Goal: Task Accomplishment & Management: Complete application form

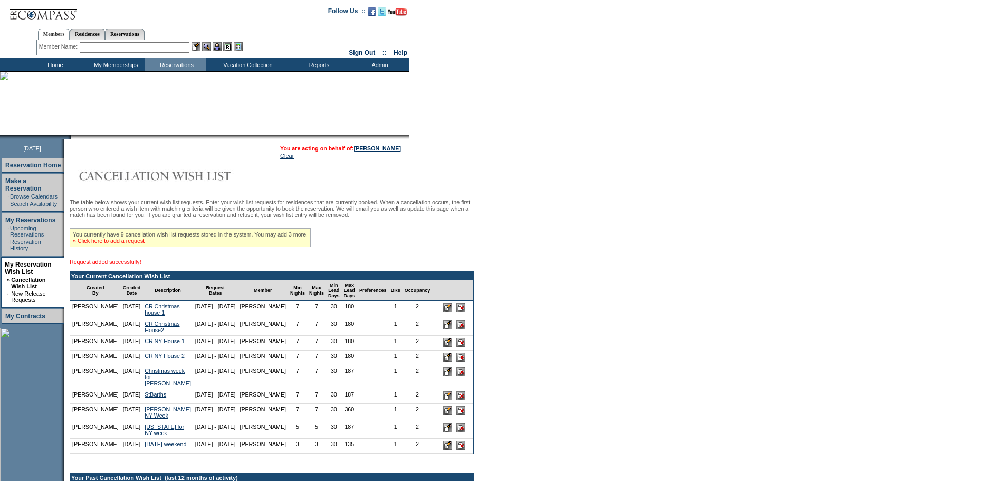
click at [144, 244] on link "» Click here to add a request" at bounding box center [109, 240] width 72 height 6
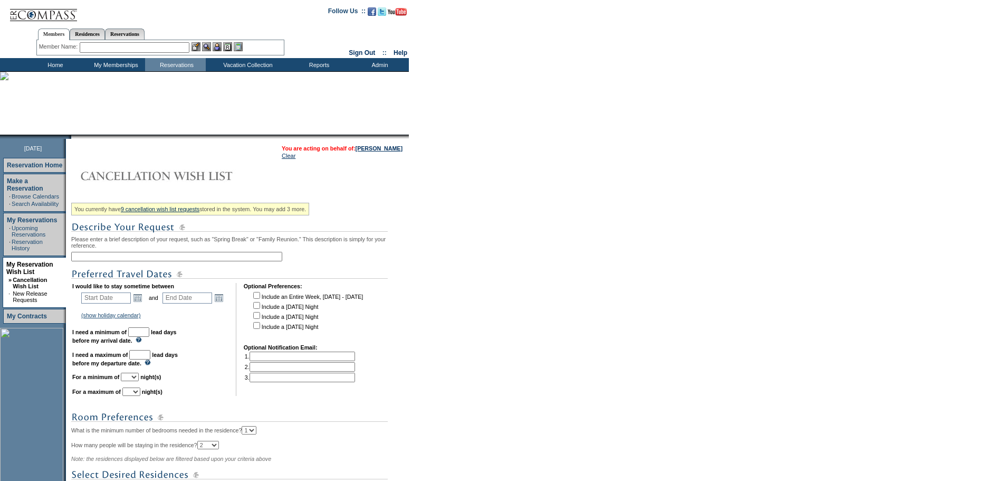
click at [145, 260] on input "text" at bounding box center [176, 256] width 211 height 9
type input "All units - Miraval"
click at [141, 303] on link "Open the calendar popup." at bounding box center [138, 298] width 12 height 12
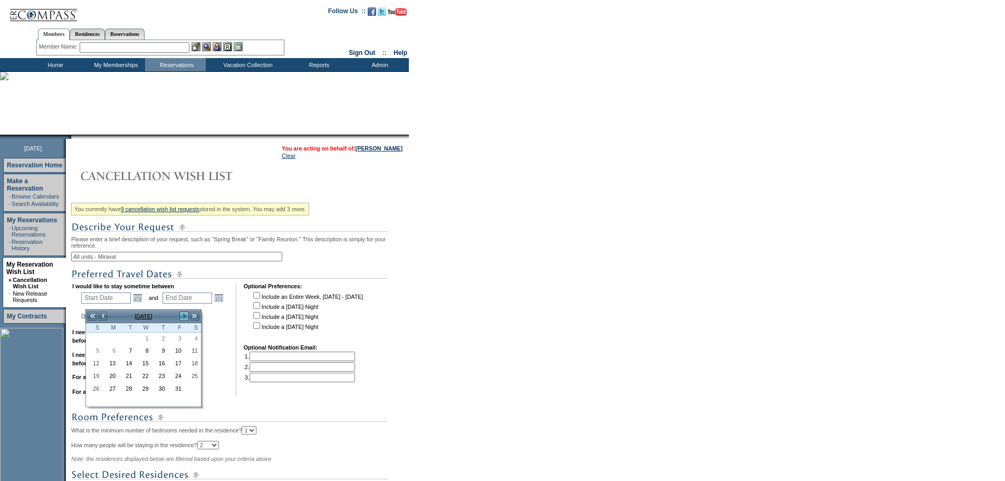
click at [179, 317] on link ">" at bounding box center [184, 316] width 11 height 11
click at [160, 367] on link "12" at bounding box center [159, 363] width 15 height 12
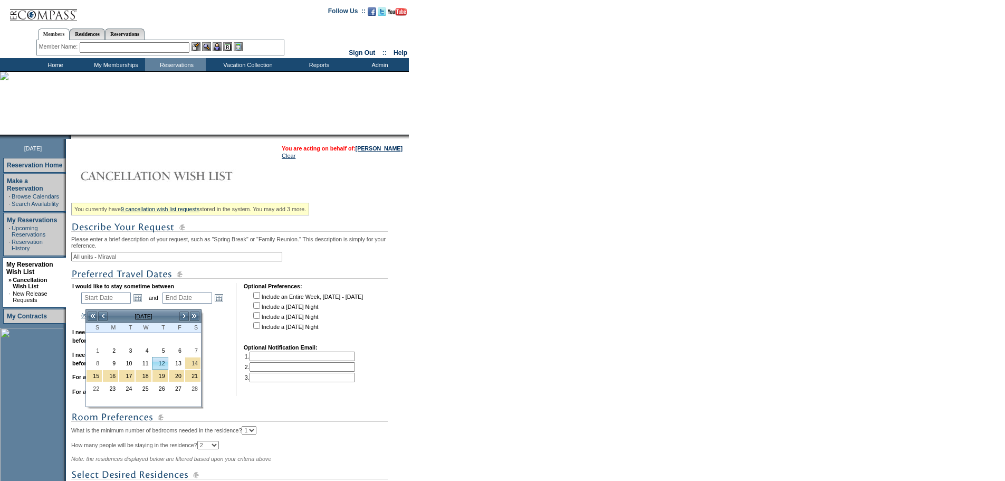
type input "2026-02-12"
type input "2026-02-13"
type input "2/12/2026"
type input "2/13/2026"
type input "133"
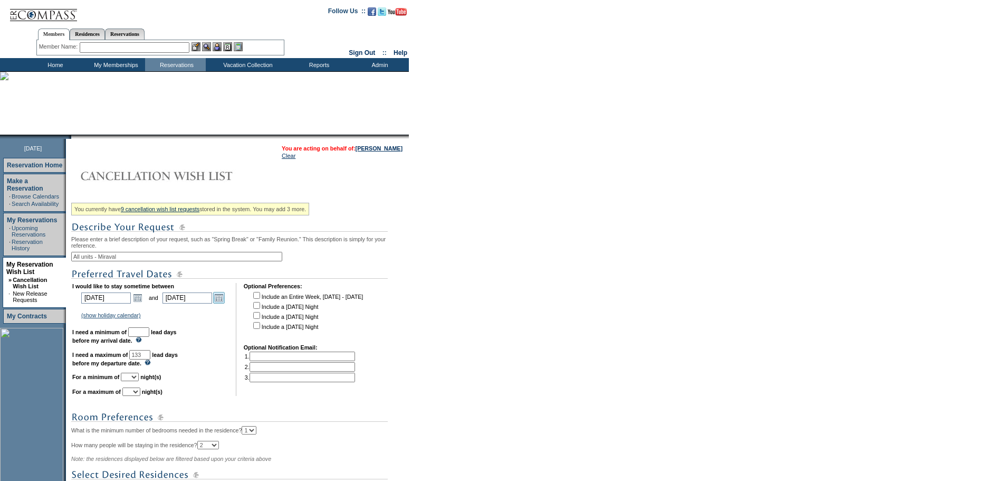
click at [225, 302] on link "Open the calendar popup." at bounding box center [219, 298] width 12 height 12
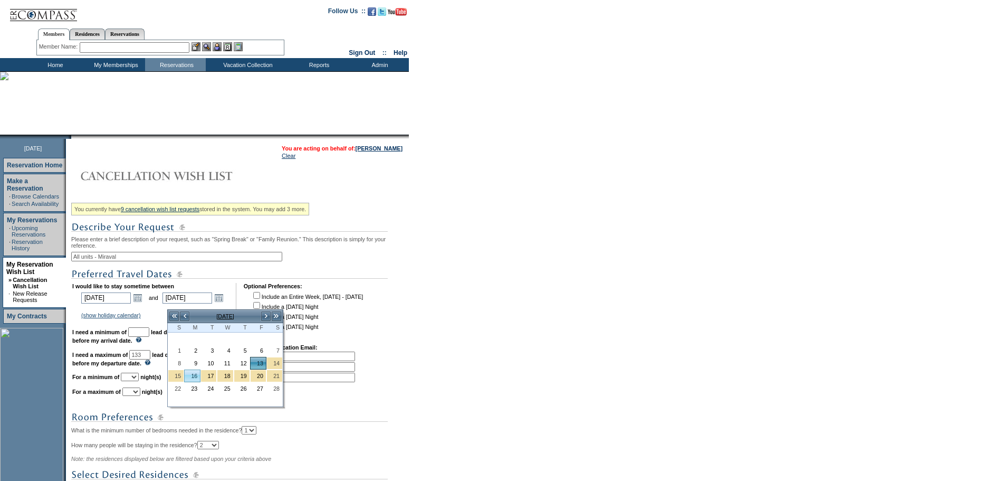
click at [189, 378] on link "16" at bounding box center [192, 376] width 15 height 12
type input "2026-02-16"
type input "2/16/2026"
type input "136"
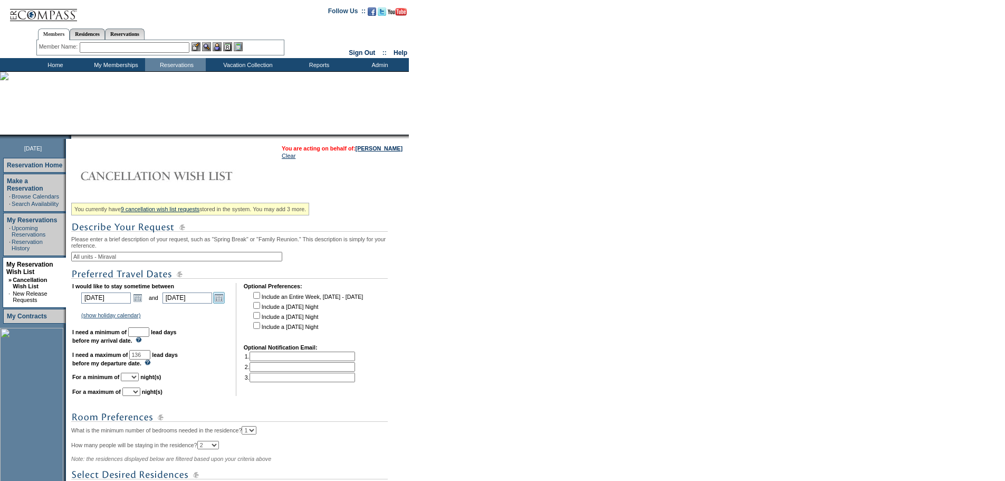
click at [222, 303] on link "Open the calendar popup." at bounding box center [219, 298] width 12 height 12
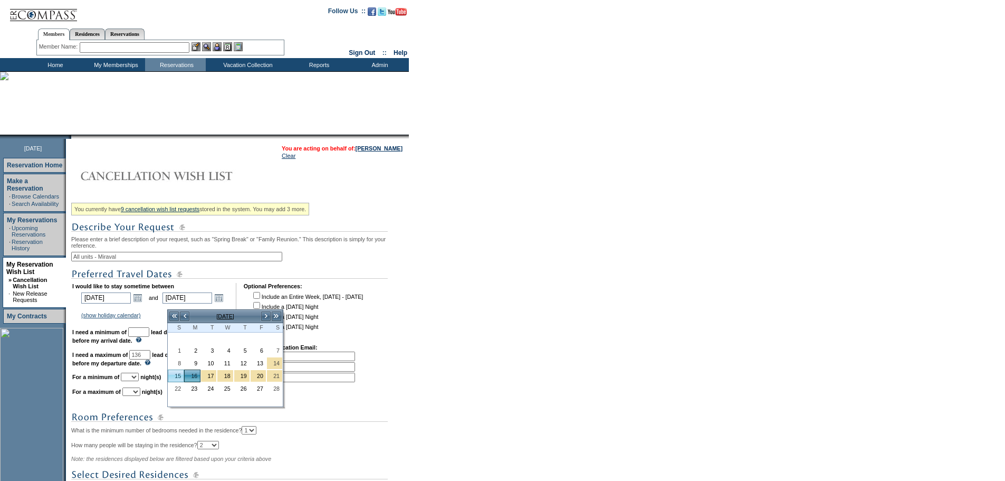
click at [174, 374] on link "15" at bounding box center [175, 376] width 15 height 12
type input "2026-02-15"
type input "2/15/2026"
type input "135"
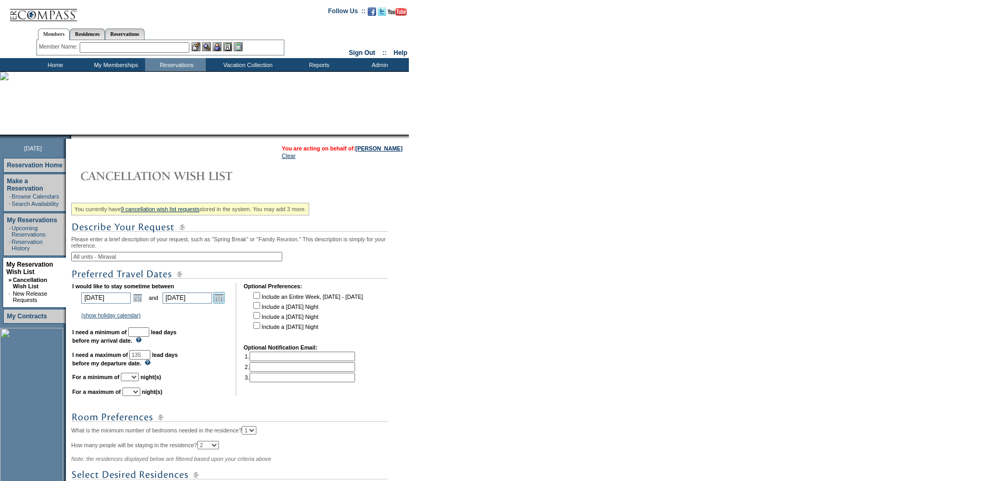
click at [222, 303] on link "Open the calendar popup." at bounding box center [219, 298] width 12 height 12
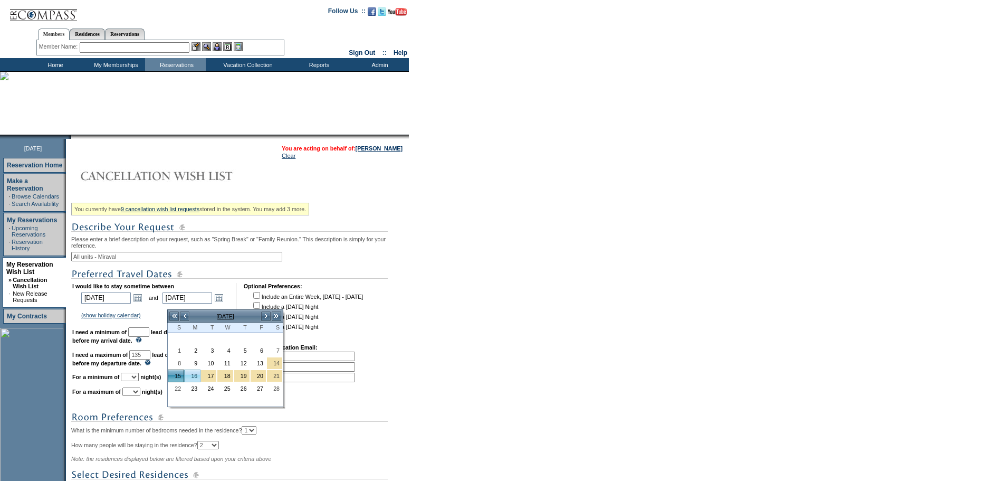
click at [191, 378] on link "16" at bounding box center [192, 376] width 15 height 12
type input "2026-02-16"
type input "2/16/2026"
type input "136"
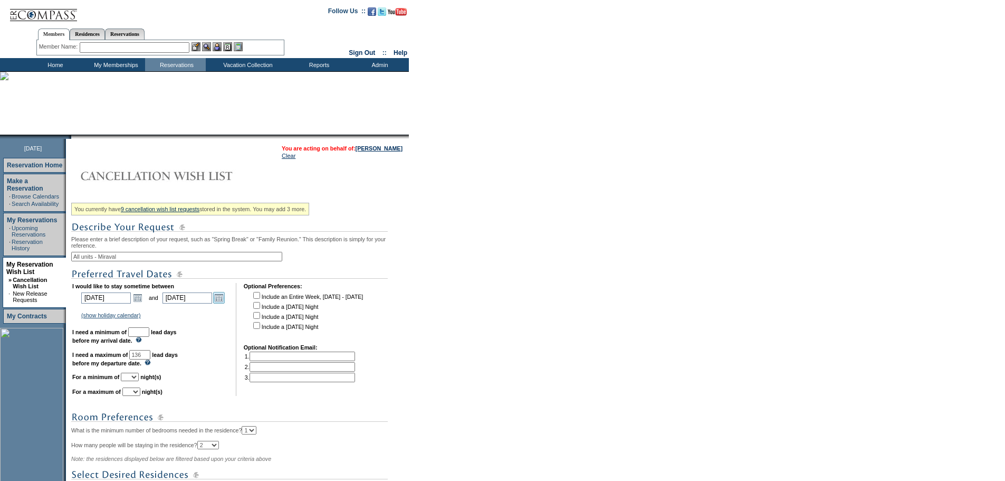
click at [225, 303] on link "Open the calendar popup." at bounding box center [219, 298] width 12 height 12
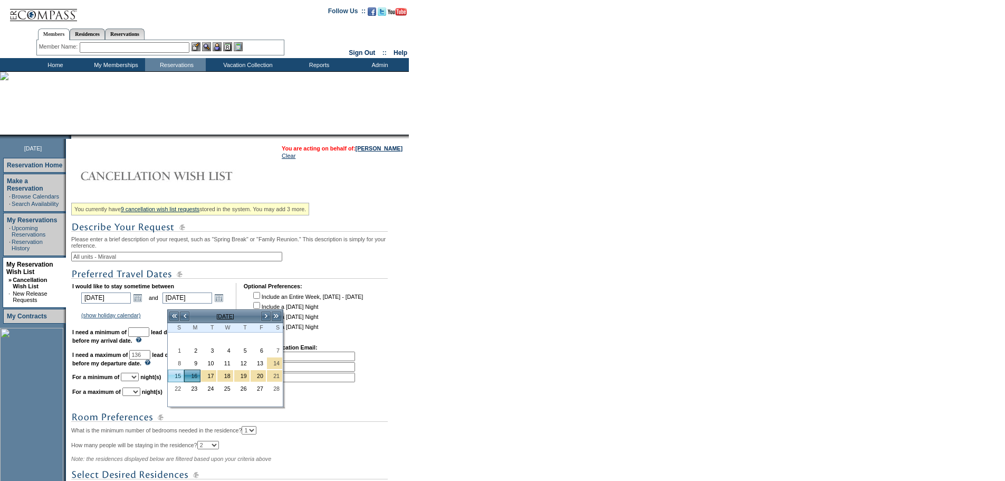
click at [183, 377] on link "15" at bounding box center [175, 376] width 15 height 12
type input "2026-02-15"
type input "2/15/2026"
type input "135"
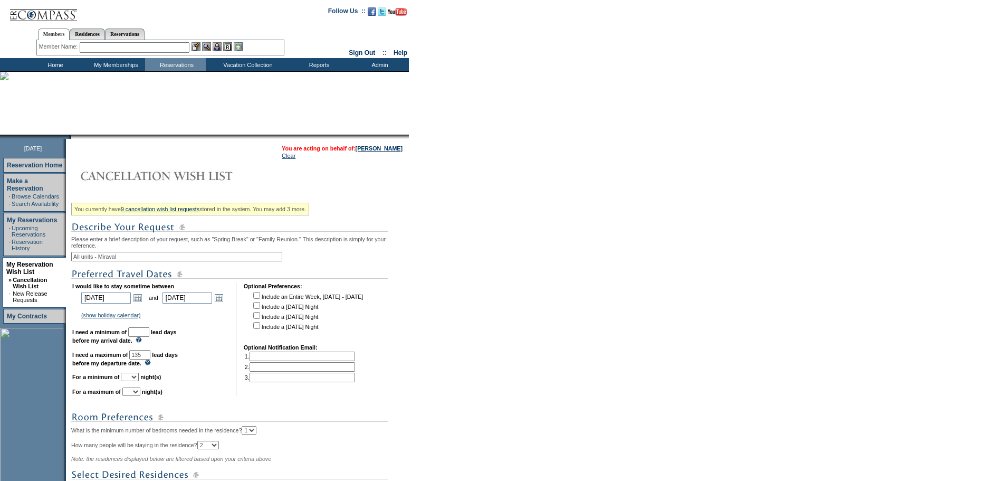
click at [149, 337] on input "text" at bounding box center [138, 331] width 21 height 9
type input "30"
click at [139, 381] on select "1 2 3 4 5 6 7 8 9 10 11 12 13 14" at bounding box center [130, 376] width 18 height 8
select select "3"
click at [134, 381] on select "1 2 3 4 5 6 7 8 9 10 11 12 13 14" at bounding box center [130, 376] width 18 height 8
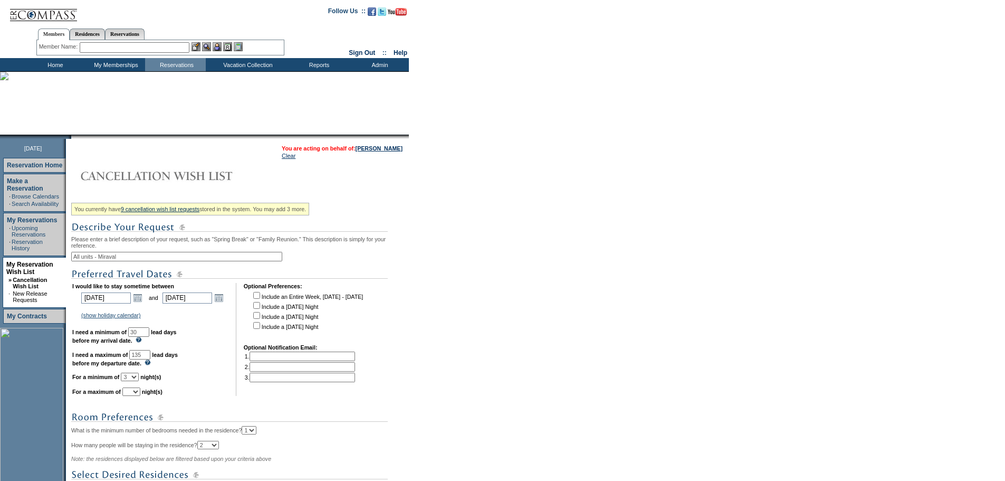
click at [140, 396] on select "1 2 3 4 5 6 7 8 9 10 11 12 13 14" at bounding box center [131, 391] width 18 height 8
select select "3"
click at [136, 396] on select "1 2 3 4 5 6 7 8 9 10 11 12 13 14" at bounding box center [131, 391] width 18 height 8
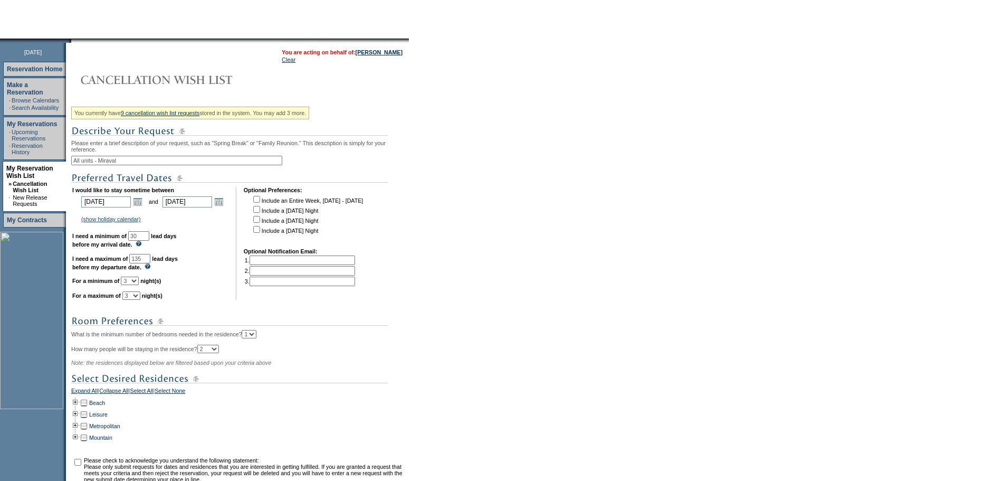
scroll to position [211, 0]
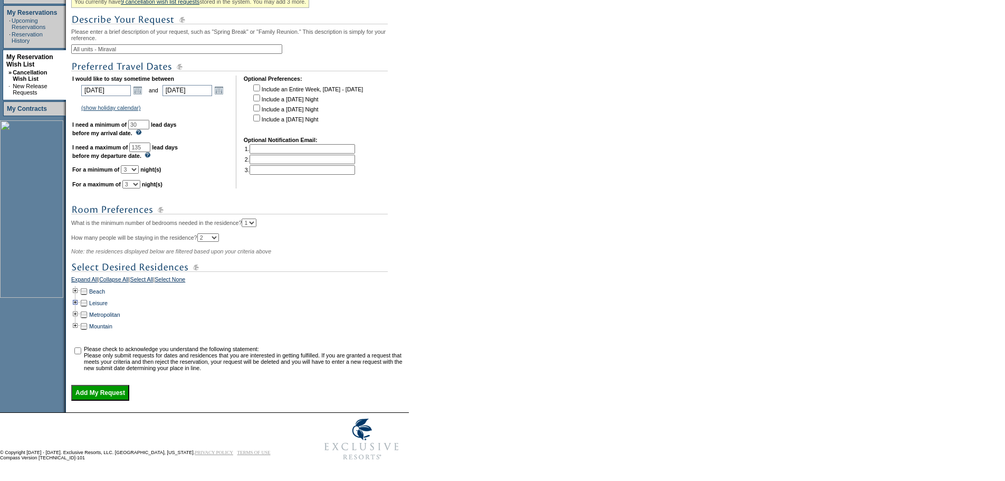
click at [80, 309] on td at bounding box center [75, 303] width 8 height 12
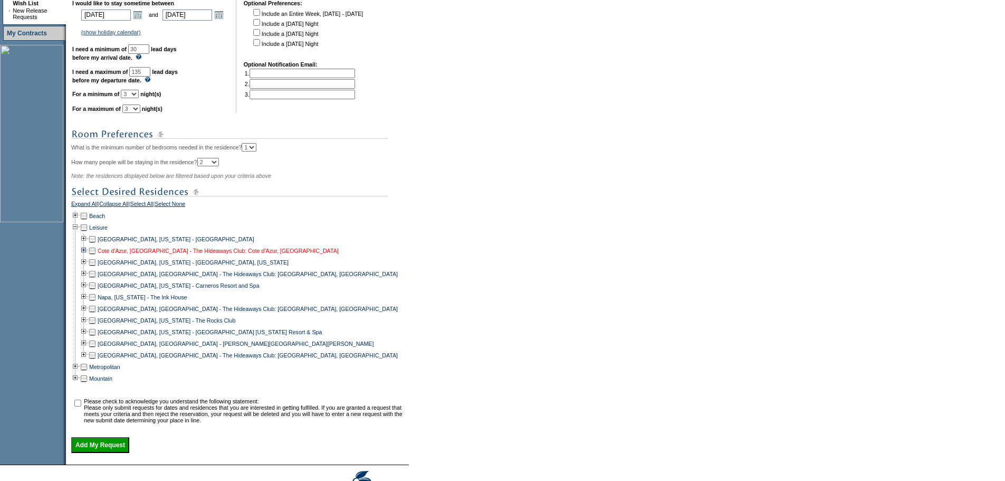
scroll to position [356, 0]
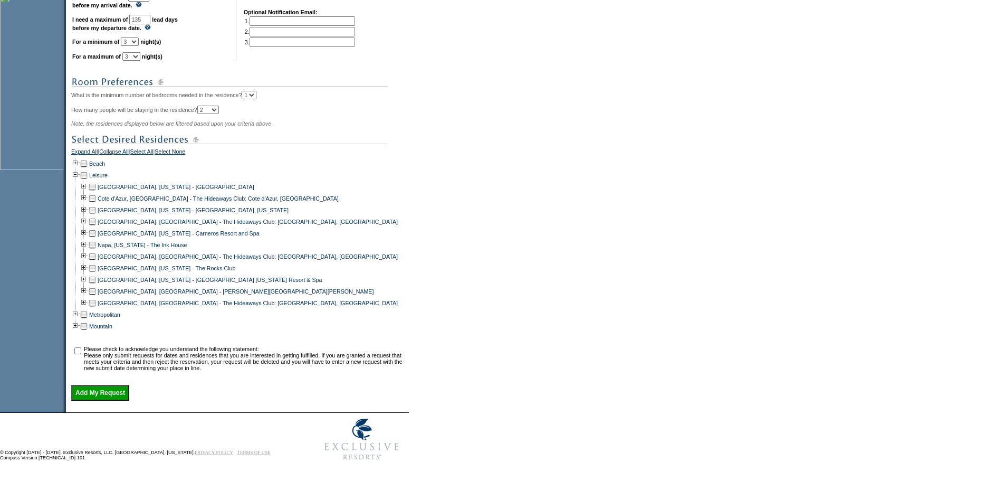
click at [95, 275] on td at bounding box center [92, 280] width 8 height 12
click at [81, 347] on input "checkbox" at bounding box center [77, 350] width 7 height 7
checkbox input "true"
click at [108, 389] on input "Add My Request" at bounding box center [100, 393] width 58 height 16
